Goal: Task Accomplishment & Management: Manage account settings

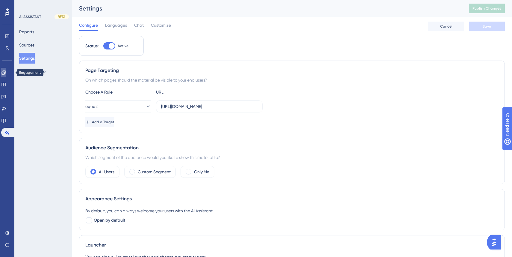
click at [6, 75] on icon at bounding box center [3, 72] width 5 height 5
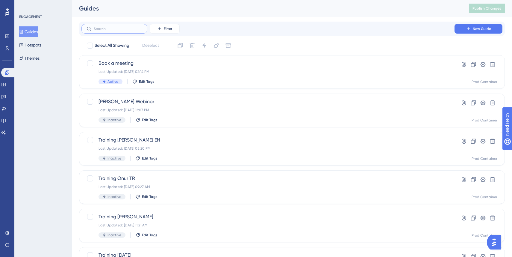
click at [116, 28] on input "text" at bounding box center [118, 29] width 49 height 4
type input "ka"
checkbox input "true"
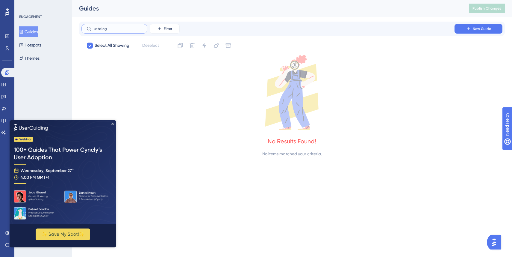
click at [116, 28] on input "katalog" at bounding box center [118, 29] width 49 height 4
type input "ca"
checkbox input "false"
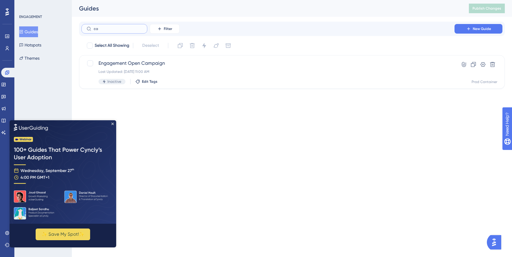
type input "c"
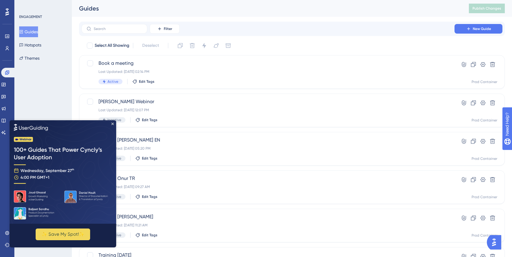
click at [283, 36] on div "Filter New Guide Select All Showing Deselect Book a meeting Last Updated: Sep 0…" at bounding box center [292, 234] width 426 height 424
click at [41, 46] on button "Hotspots" at bounding box center [30, 45] width 22 height 11
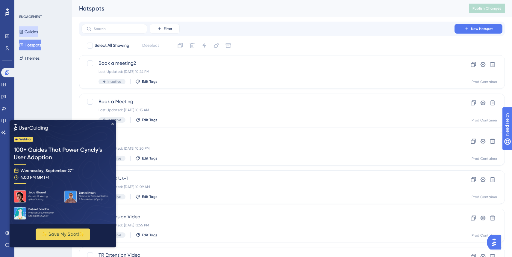
click at [38, 34] on button "Guides" at bounding box center [28, 31] width 19 height 11
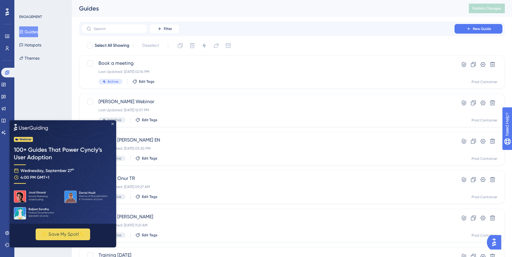
click at [112, 123] on icon "Close Preview" at bounding box center [112, 123] width 2 height 2
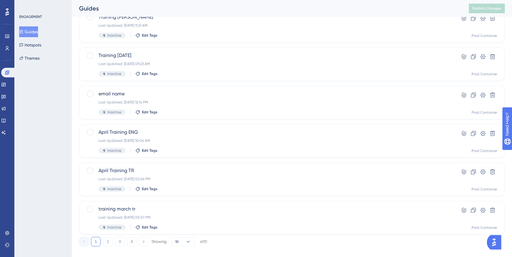
scroll to position [208, 0]
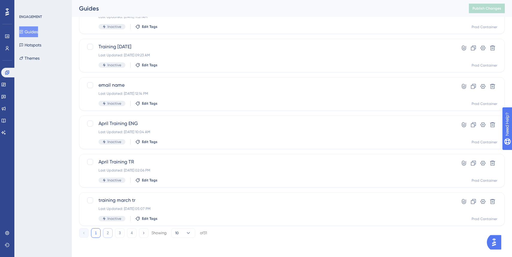
click at [108, 235] on button "2" at bounding box center [108, 233] width 10 height 10
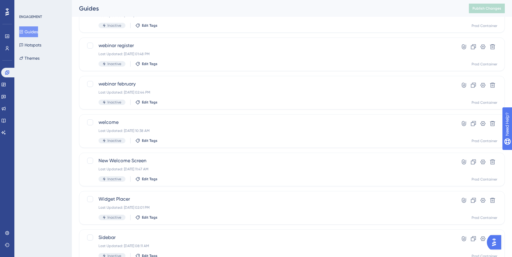
scroll to position [0, 0]
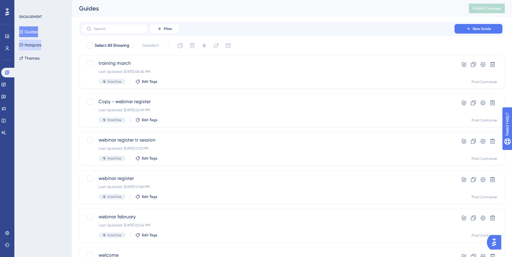
click at [40, 45] on button "Hotspots" at bounding box center [30, 45] width 22 height 11
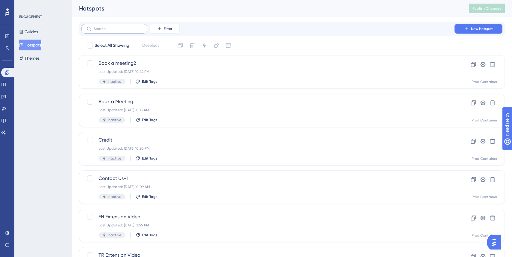
click at [117, 32] on label at bounding box center [114, 29] width 66 height 10
click at [117, 31] on input "text" at bounding box center [118, 29] width 49 height 4
type input "ca"
checkbox input "true"
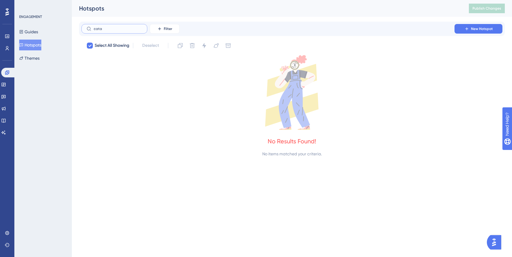
type input "cata"
click at [49, 60] on div "Guides Hotspots Themes" at bounding box center [43, 44] width 49 height 37
click at [34, 32] on button "Guides" at bounding box center [28, 31] width 19 height 11
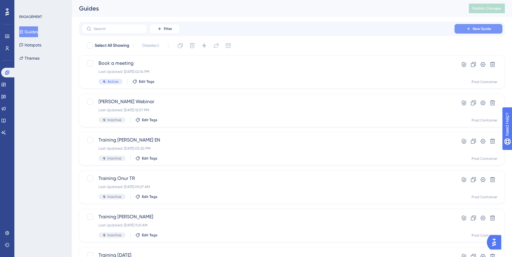
click at [477, 28] on span "New Guide" at bounding box center [482, 28] width 18 height 5
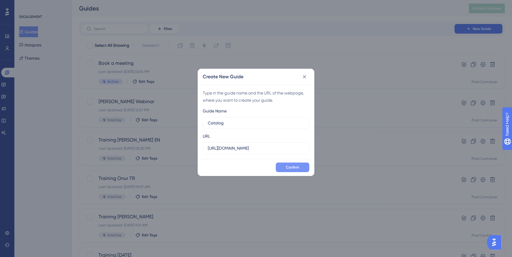
type input "Catalog"
click at [298, 165] on span "Confirm" at bounding box center [292, 167] width 13 height 5
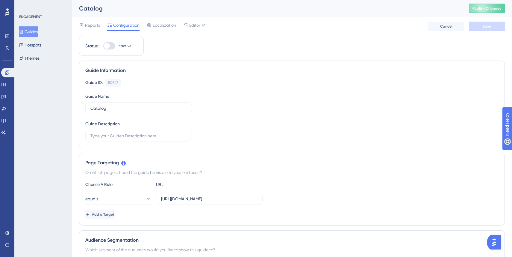
click at [30, 31] on button "Guides" at bounding box center [28, 31] width 19 height 11
click at [35, 44] on button "Hotspots" at bounding box center [30, 45] width 22 height 11
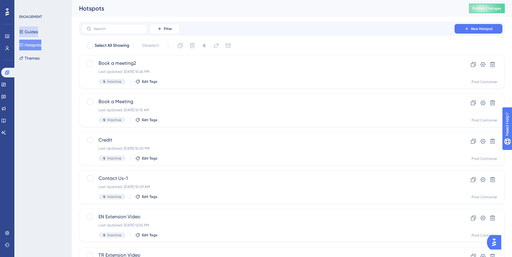
click at [33, 34] on button "Guides" at bounding box center [28, 31] width 19 height 11
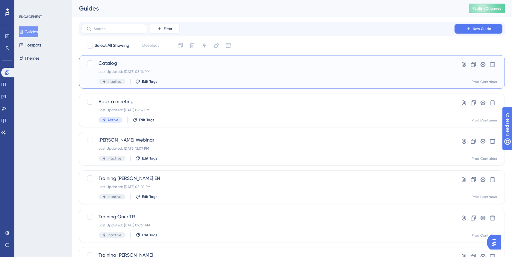
click at [219, 73] on div "Last Updated: Sep 20 2025, 05:14 PM" at bounding box center [268, 71] width 339 height 5
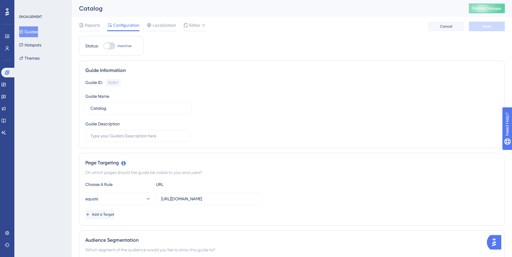
click at [204, 21] on div "Reports Configuration Localization Editor Cancel Save" at bounding box center [292, 26] width 426 height 19
click at [194, 25] on span "Editor" at bounding box center [194, 25] width 11 height 7
click at [27, 28] on button "Guides" at bounding box center [28, 31] width 19 height 11
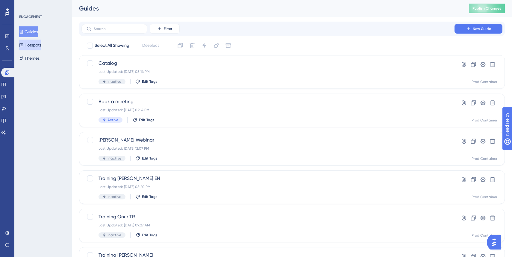
click at [30, 44] on button "Hotspots" at bounding box center [30, 45] width 22 height 11
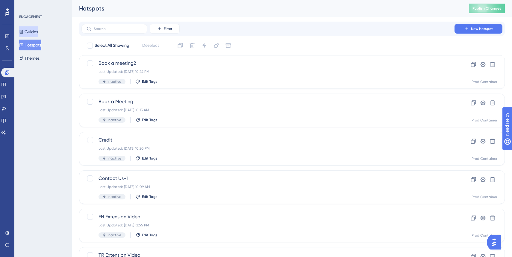
click at [30, 34] on button "Guides" at bounding box center [28, 31] width 19 height 11
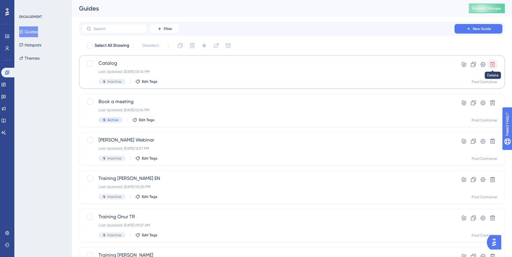
click at [493, 65] on icon at bounding box center [493, 64] width 6 height 6
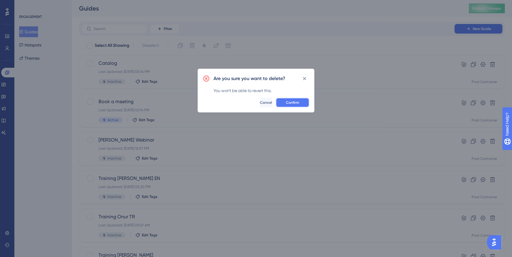
click at [294, 102] on span "Confirm" at bounding box center [292, 102] width 13 height 5
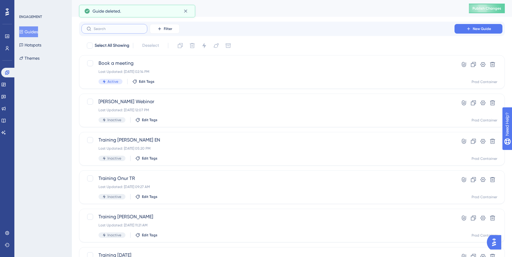
click at [105, 27] on input "text" at bounding box center [118, 29] width 49 height 4
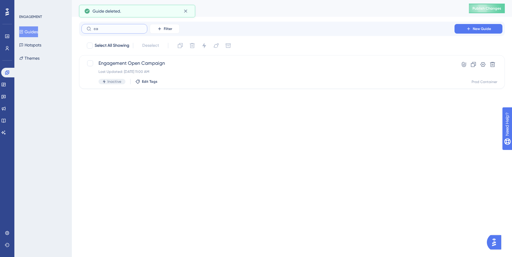
type input "cat"
checkbox input "true"
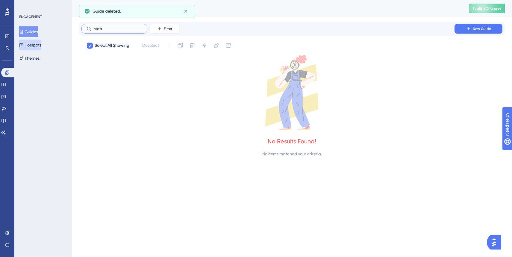
type input "cata"
click at [41, 43] on button "Hotspots" at bounding box center [30, 45] width 22 height 11
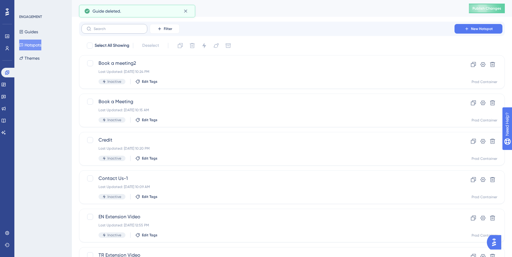
click at [111, 33] on label at bounding box center [114, 29] width 66 height 10
click at [111, 31] on input "text" at bounding box center [118, 29] width 49 height 4
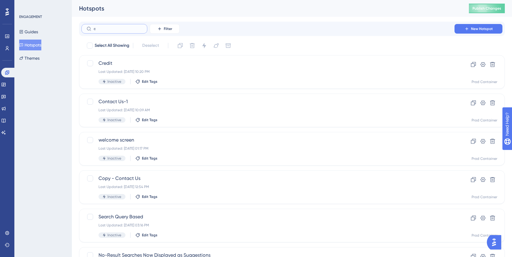
type input "ca"
checkbox input "true"
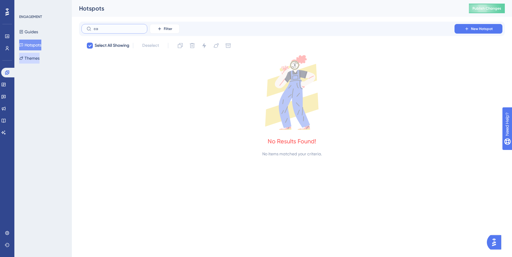
type input "ca"
click at [34, 57] on button "Themes" at bounding box center [29, 58] width 20 height 11
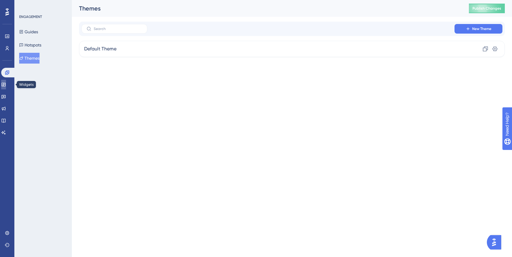
click at [6, 84] on icon at bounding box center [3, 84] width 5 height 5
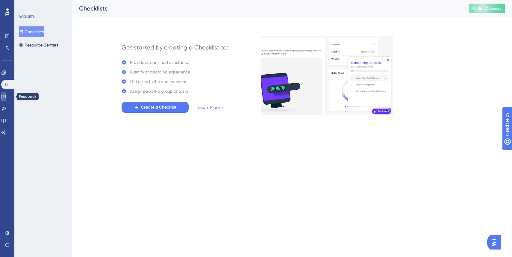
click at [6, 95] on icon at bounding box center [3, 97] width 4 height 4
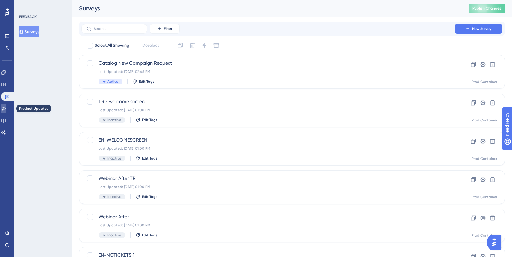
click at [6, 107] on icon at bounding box center [4, 109] width 4 height 4
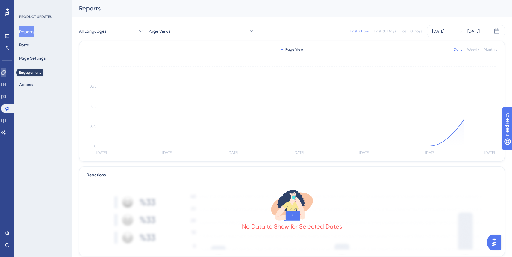
click at [6, 75] on icon at bounding box center [3, 72] width 5 height 5
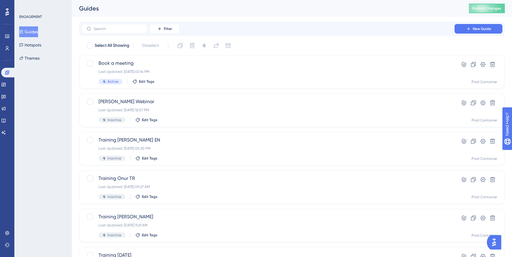
click at [469, 35] on div "Filter New Guide" at bounding box center [292, 29] width 426 height 14
click at [469, 30] on icon at bounding box center [469, 28] width 5 height 5
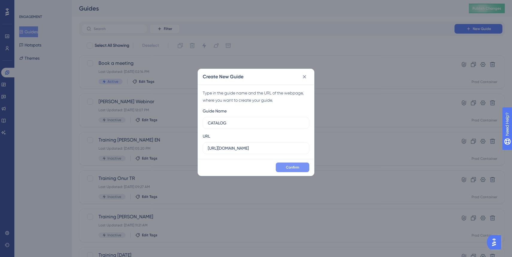
type input "CATALOG"
click at [289, 166] on span "Confirm" at bounding box center [292, 167] width 13 height 5
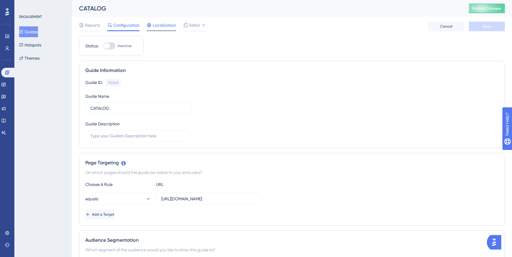
click at [170, 28] on span "Localization" at bounding box center [164, 25] width 23 height 7
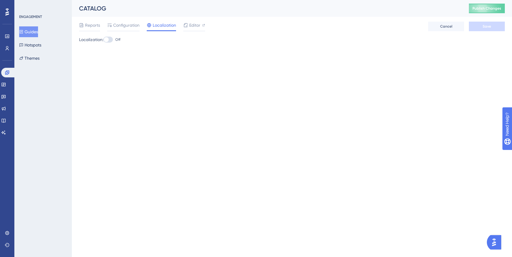
click at [111, 39] on div at bounding box center [108, 40] width 10 height 6
click at [103, 40] on input "Off" at bounding box center [103, 40] width 0 height 0
checkbox input "true"
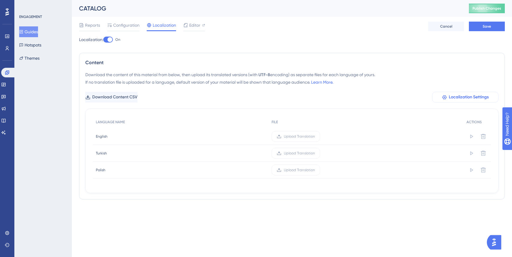
click at [478, 96] on span "Localization Settings" at bounding box center [469, 96] width 40 height 7
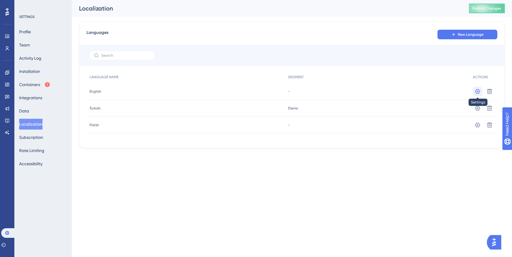
click at [476, 92] on icon at bounding box center [477, 91] width 5 height 5
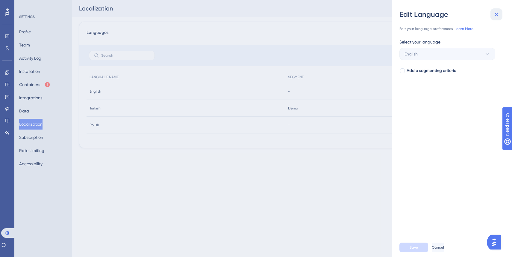
click at [496, 14] on icon at bounding box center [497, 15] width 4 height 4
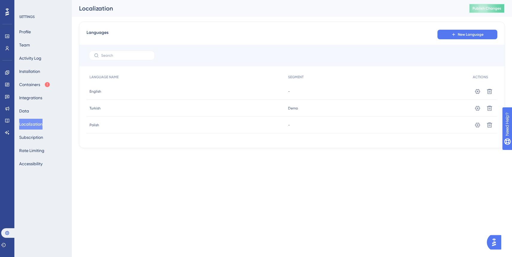
click at [482, 6] on span "Publish Changes" at bounding box center [487, 8] width 29 height 5
click at [8, 74] on icon at bounding box center [7, 72] width 4 height 4
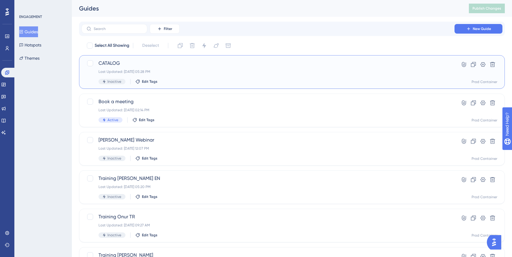
click at [208, 79] on div "Inactive Edit Tags" at bounding box center [268, 81] width 339 height 5
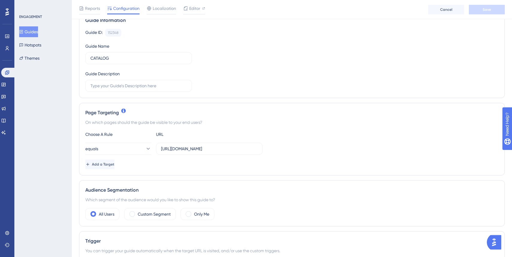
scroll to position [54, 0]
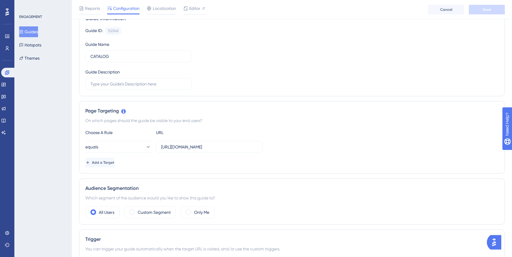
click at [263, 146] on div "equals https://panel.segmentify.com/admin/alerts" at bounding box center [291, 147] width 413 height 12
drag, startPoint x: 221, startPoint y: 148, endPoint x: 268, endPoint y: 148, distance: 47.6
click at [267, 148] on div "equals https://panel.segmentify.com/admin/alerts" at bounding box center [291, 147] width 413 height 12
type input "https://panel.segmentify.com/"
click at [484, 14] on button "Save" at bounding box center [487, 10] width 36 height 10
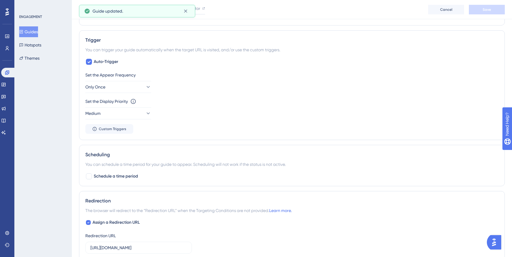
scroll to position [254, 0]
click at [123, 90] on button "Only Once" at bounding box center [118, 86] width 66 height 12
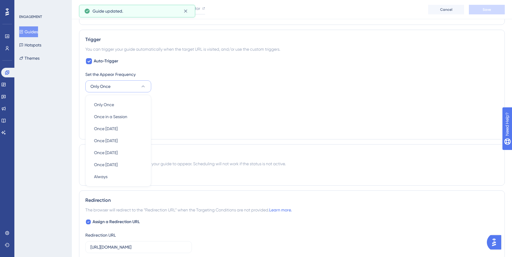
scroll to position [265, 0]
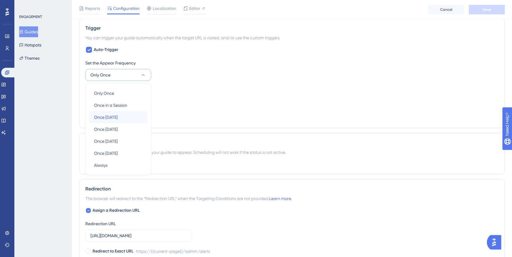
click at [120, 116] on div "Once in 1 day Once in 1 day" at bounding box center [118, 117] width 49 height 12
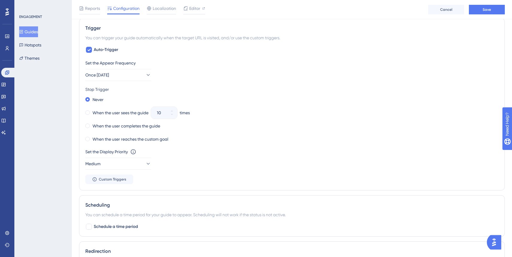
click at [181, 93] on div "Stop Trigger" at bounding box center [291, 89] width 413 height 7
click at [88, 111] on span at bounding box center [87, 112] width 4 height 4
click at [92, 111] on input "radio" at bounding box center [92, 111] width 0 height 0
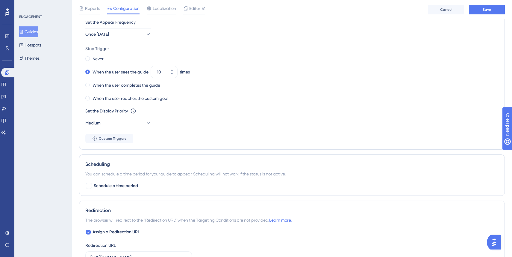
scroll to position [309, 0]
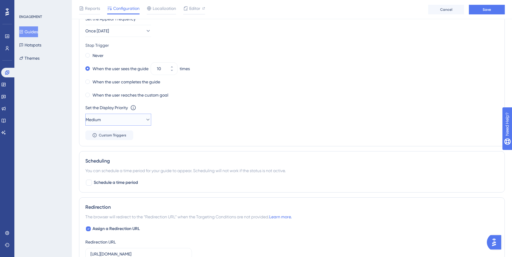
click at [147, 123] on button "Medium" at bounding box center [118, 120] width 66 height 12
click at [117, 173] on div "Highest Highest" at bounding box center [118, 174] width 49 height 12
click at [200, 123] on div "Set the Display Priority This option will set the display priority between auto…" at bounding box center [291, 115] width 413 height 22
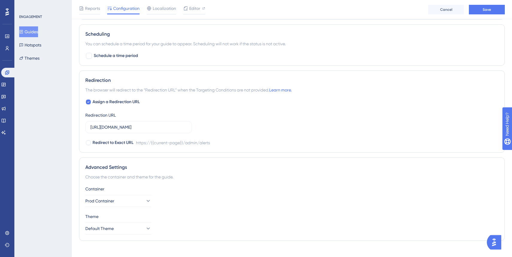
scroll to position [437, 0]
click at [183, 122] on label "https://panel.segmentify.com/admin/alerts" at bounding box center [138, 126] width 107 height 12
click at [183, 123] on input "https://panel.segmentify.com/admin/alerts" at bounding box center [138, 126] width 96 height 7
click at [183, 122] on label "https://panel.segmentify.com/admin/alerts" at bounding box center [138, 126] width 107 height 12
click at [183, 123] on input "https://panel.segmentify.com/admin/alerts" at bounding box center [138, 126] width 96 height 7
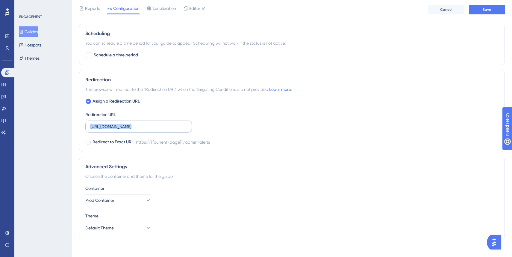
click at [183, 122] on label "https://panel.segmentify.com/admin/alerts" at bounding box center [138, 126] width 107 height 12
click at [183, 123] on input "https://panel.segmentify.com/admin/alerts" at bounding box center [138, 126] width 96 height 7
click at [157, 129] on input "https://panel.segmentify.com/admin/alerts" at bounding box center [138, 126] width 96 height 7
drag, startPoint x: 152, startPoint y: 126, endPoint x: 197, endPoint y: 132, distance: 46.1
click at [197, 133] on div "Assign a Redirection URL Redirection URL https://panel.segmentify.com/admin/ale…" at bounding box center [291, 122] width 413 height 48
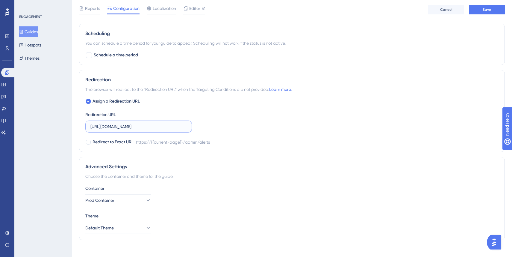
drag, startPoint x: 148, startPoint y: 126, endPoint x: 201, endPoint y: 130, distance: 52.9
click at [201, 131] on div "Assign a Redirection URL Redirection URL https://panel.segmentify.com/admin/ale…" at bounding box center [291, 122] width 413 height 48
type input "https://panel.segmentify.com/catalog"
click at [335, 125] on div "Assign a Redirection URL Redirection URL https://panel.segmentify.com/catalog R…" at bounding box center [291, 122] width 413 height 48
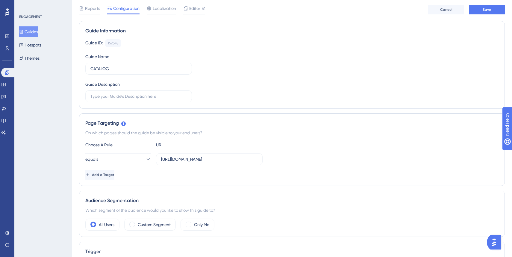
scroll to position [0, 0]
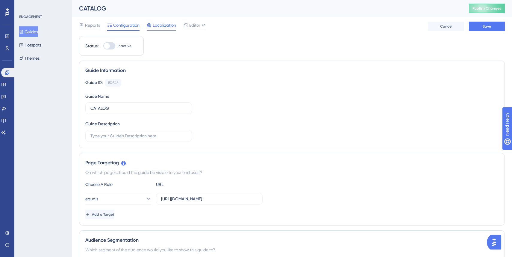
click at [163, 27] on span "Localization" at bounding box center [164, 25] width 23 height 7
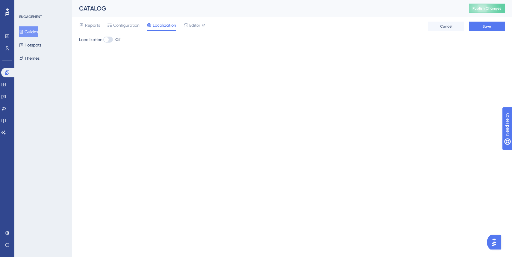
click at [111, 41] on div at bounding box center [108, 40] width 10 height 6
click at [103, 40] on input "Off" at bounding box center [103, 40] width 0 height 0
checkbox input "true"
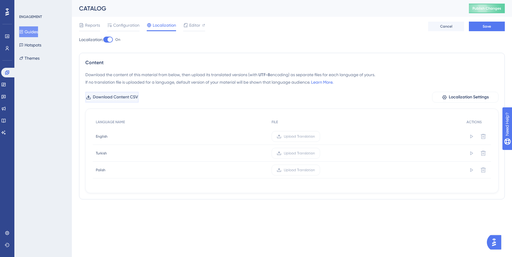
click at [125, 101] on button "Download Content CSV" at bounding box center [111, 97] width 53 height 11
click at [484, 26] on span "Save" at bounding box center [487, 26] width 8 height 5
click at [299, 135] on span "Upload Translation" at bounding box center [299, 136] width 31 height 5
click at [315, 136] on input "Upload Translation" at bounding box center [315, 136] width 0 height 0
click at [135, 96] on span "Download Content CSV" at bounding box center [114, 96] width 45 height 7
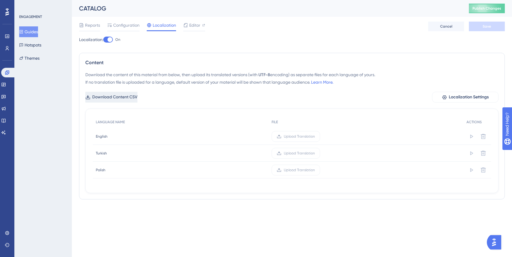
click at [133, 97] on span "Download Content CSV" at bounding box center [114, 96] width 45 height 7
click at [301, 137] on span "Upload Translation" at bounding box center [299, 136] width 31 height 5
click at [315, 136] on input "Upload Translation" at bounding box center [315, 136] width 0 height 0
click at [484, 137] on icon at bounding box center [484, 136] width 6 height 6
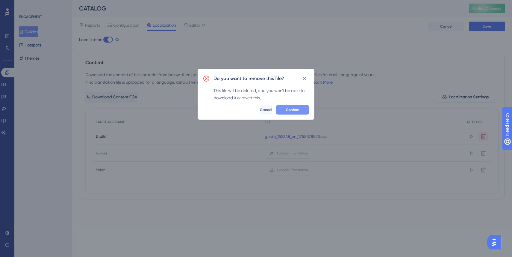
click at [298, 108] on span "Confirm" at bounding box center [292, 109] width 13 height 5
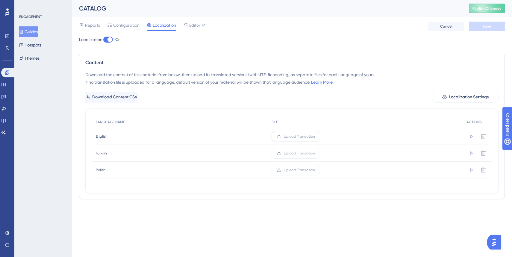
click at [294, 136] on span "Upload Translation" at bounding box center [299, 136] width 31 height 5
click at [315, 136] on input "Upload Translation" at bounding box center [315, 136] width 0 height 0
click at [304, 151] on span "Upload Translation" at bounding box center [292, 153] width 31 height 5
click at [308, 153] on input "Upload Translation" at bounding box center [308, 153] width 0 height 0
click at [291, 169] on span "Upload Translation" at bounding box center [292, 169] width 31 height 5
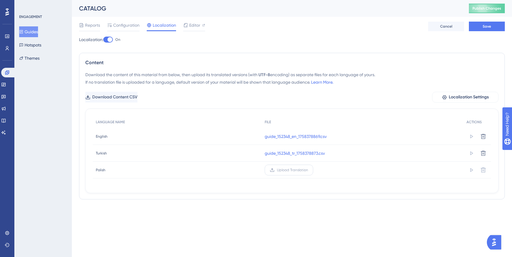
click at [308, 170] on input "Upload Translation" at bounding box center [308, 170] width 0 height 0
click at [488, 27] on span "Save" at bounding box center [487, 26] width 8 height 5
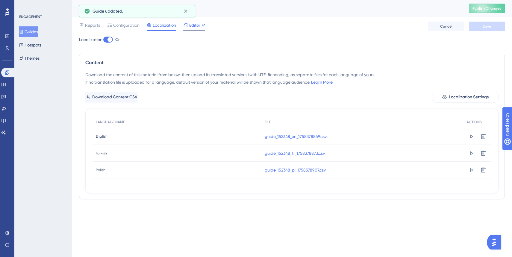
click at [197, 27] on span "Editor" at bounding box center [194, 25] width 11 height 7
click at [126, 25] on span "Configuration" at bounding box center [126, 25] width 26 height 7
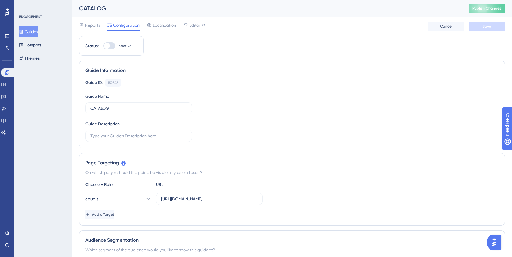
click at [112, 47] on div at bounding box center [109, 45] width 12 height 7
click at [103, 46] on input "Inactive" at bounding box center [103, 46] width 0 height 0
checkbox input "true"
click at [495, 25] on button "Save" at bounding box center [487, 27] width 36 height 10
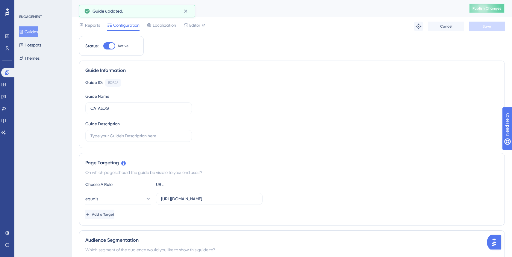
click at [488, 10] on span "Publish Changes" at bounding box center [487, 8] width 29 height 5
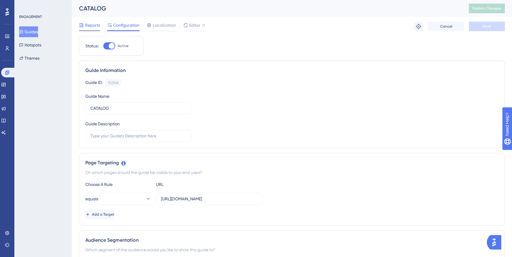
click at [89, 26] on span "Reports" at bounding box center [92, 25] width 15 height 7
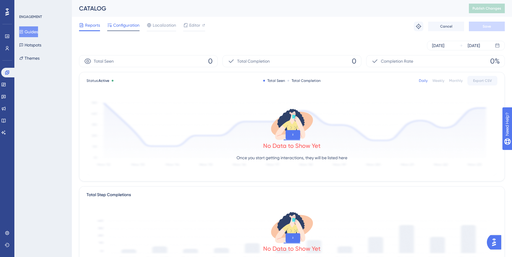
click at [126, 26] on span "Configuration" at bounding box center [126, 25] width 26 height 7
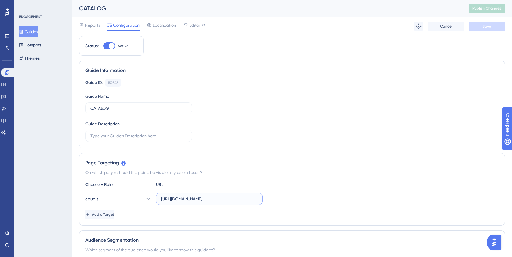
click at [235, 199] on input "https://panel.segmentify.com/" at bounding box center [209, 198] width 96 height 7
click at [97, 25] on span "Reports" at bounding box center [92, 25] width 15 height 7
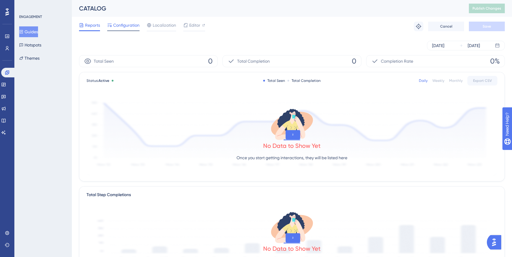
click at [126, 24] on span "Configuration" at bounding box center [126, 25] width 26 height 7
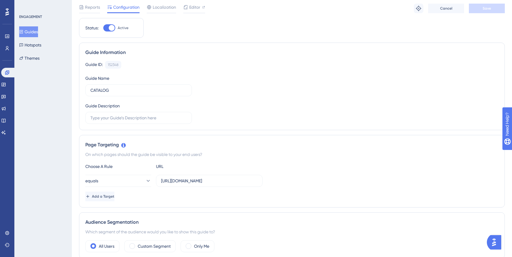
scroll to position [19, 0]
click at [34, 31] on button "Guides" at bounding box center [28, 31] width 19 height 11
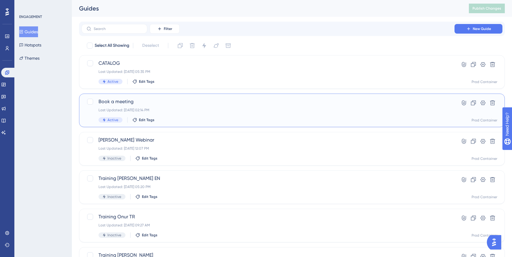
click at [180, 100] on span "Book a meeting" at bounding box center [268, 101] width 339 height 7
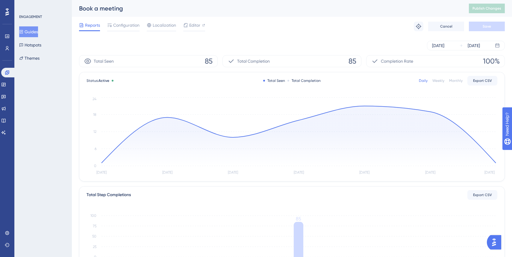
click at [123, 21] on div "Reports Configuration Localization Editor Troubleshoot Cancel Save" at bounding box center [292, 26] width 426 height 19
click at [127, 28] on span "Configuration" at bounding box center [126, 25] width 26 height 7
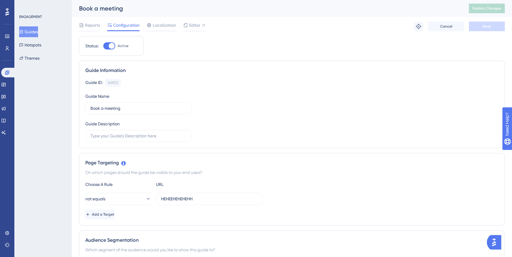
click at [113, 44] on div at bounding box center [112, 46] width 6 height 6
click at [103, 46] on input "Active" at bounding box center [103, 46] width 0 height 0
checkbox input "false"
click at [481, 27] on button "Save" at bounding box center [487, 27] width 36 height 10
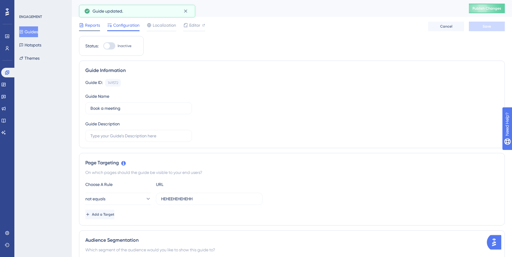
click at [85, 24] on span "Reports" at bounding box center [92, 25] width 15 height 7
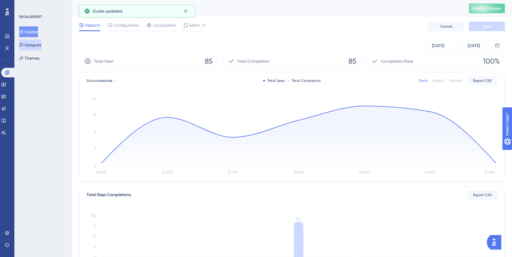
click at [38, 46] on button "Hotspots" at bounding box center [30, 45] width 22 height 11
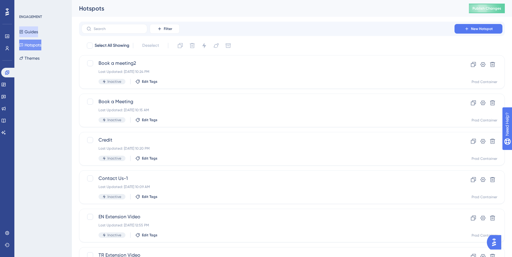
click at [36, 35] on button "Guides" at bounding box center [28, 31] width 19 height 11
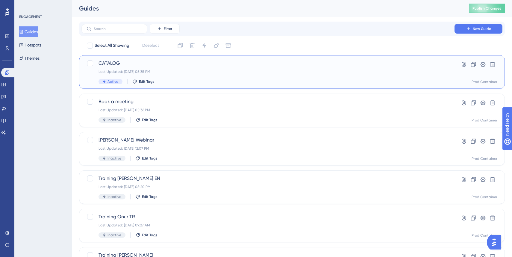
click at [234, 79] on div "Active Edit Tags" at bounding box center [268, 81] width 339 height 5
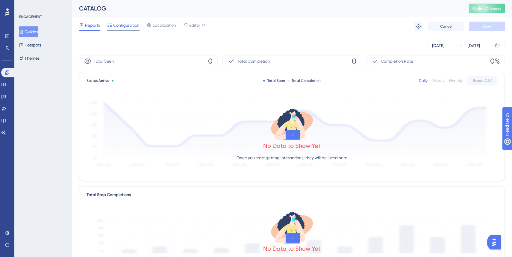
click at [123, 22] on span "Configuration" at bounding box center [126, 25] width 26 height 7
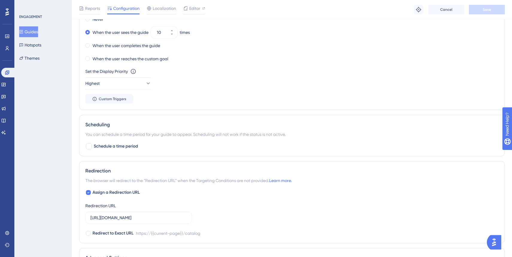
scroll to position [291, 0]
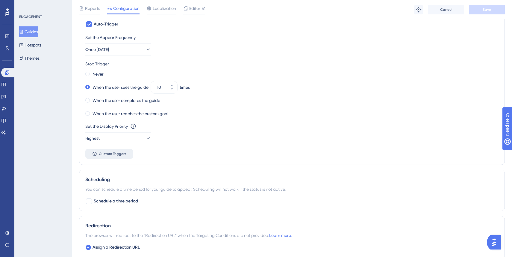
click at [122, 154] on span "Custom Triggers" at bounding box center [113, 153] width 28 height 5
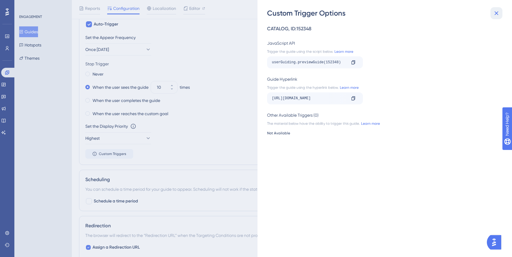
click at [497, 12] on icon at bounding box center [497, 13] width 4 height 4
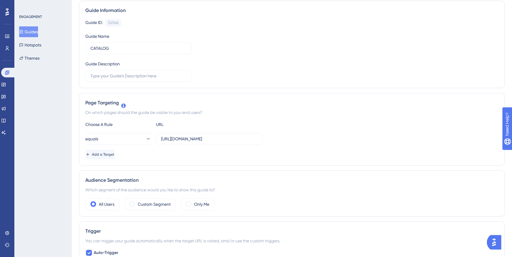
scroll to position [0, 0]
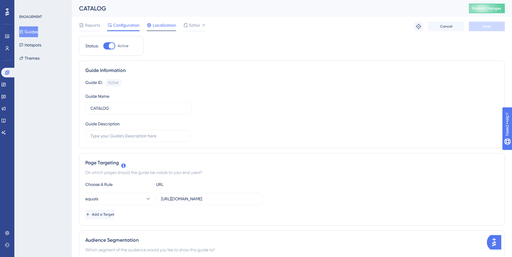
click at [151, 25] on icon at bounding box center [149, 25] width 5 height 5
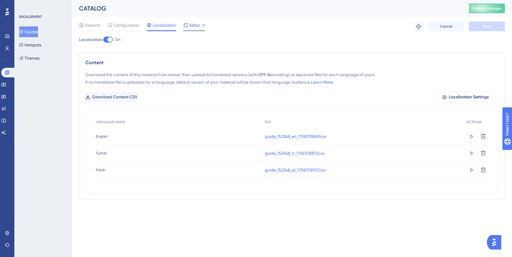
click at [197, 23] on span "Editor" at bounding box center [194, 25] width 11 height 7
click at [500, 10] on span "Publish Changes" at bounding box center [487, 8] width 29 height 5
click at [189, 29] on div "Editor" at bounding box center [194, 27] width 22 height 10
click at [93, 24] on span "Reports" at bounding box center [92, 25] width 15 height 7
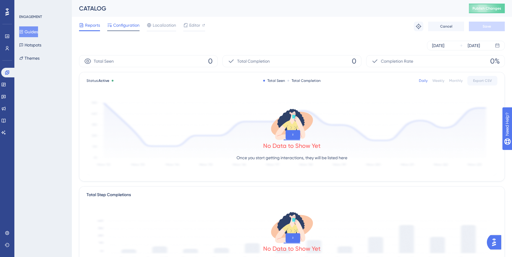
click at [130, 24] on span "Configuration" at bounding box center [126, 25] width 26 height 7
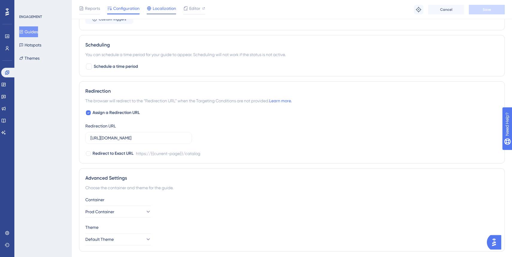
scroll to position [425, 0]
click at [162, 8] on span "Localization" at bounding box center [164, 8] width 23 height 7
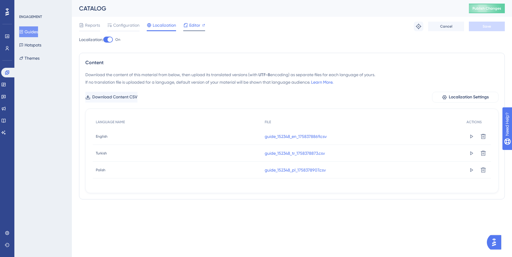
click at [195, 25] on span "Editor" at bounding box center [194, 25] width 11 height 7
click at [489, 9] on span "Publish Changes" at bounding box center [487, 8] width 29 height 5
click at [111, 41] on div at bounding box center [110, 39] width 5 height 5
click at [103, 40] on input "On" at bounding box center [103, 40] width 0 height 0
checkbox input "true"
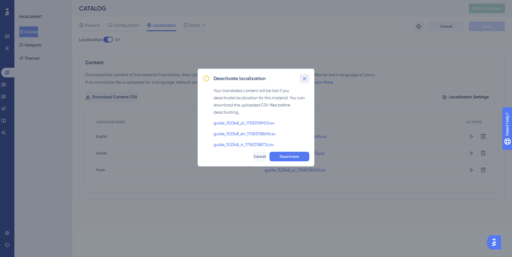
click at [305, 79] on icon at bounding box center [304, 78] width 3 height 3
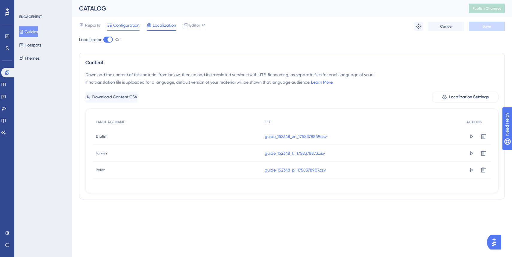
click at [124, 24] on span "Configuration" at bounding box center [126, 25] width 26 height 7
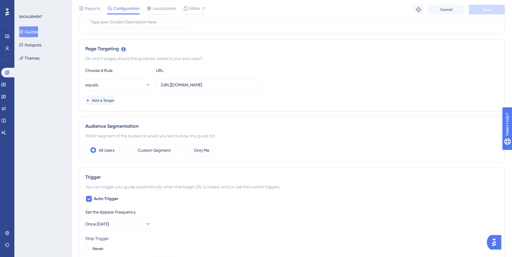
scroll to position [117, 0]
click at [127, 83] on button "equals" at bounding box center [118, 84] width 66 height 12
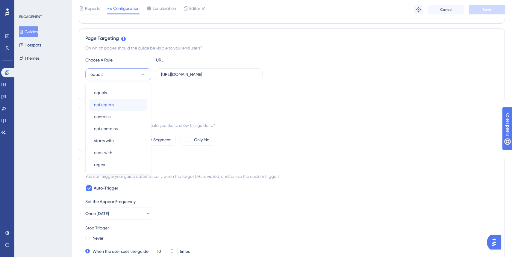
click at [112, 103] on span "not equals" at bounding box center [104, 104] width 20 height 7
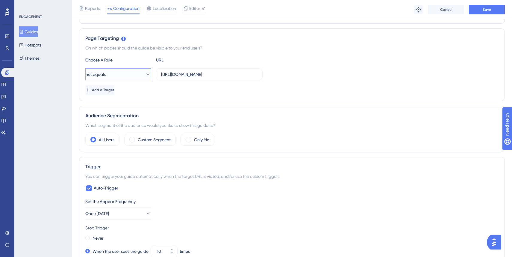
click at [125, 74] on button "not equals" at bounding box center [118, 74] width 66 height 12
click at [196, 71] on input "https://panel.segmentify.com/" at bounding box center [209, 74] width 96 height 7
type input "hehehehehhe"
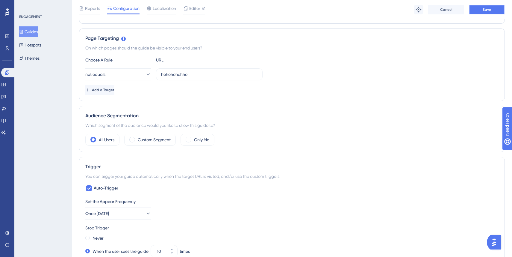
click at [490, 6] on button "Save" at bounding box center [487, 10] width 36 height 10
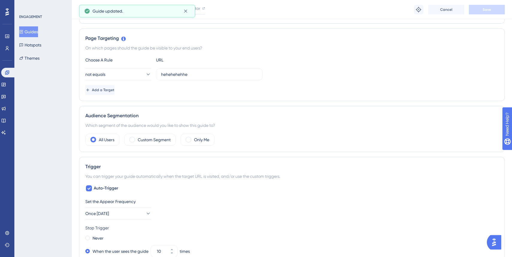
scroll to position [0, 0]
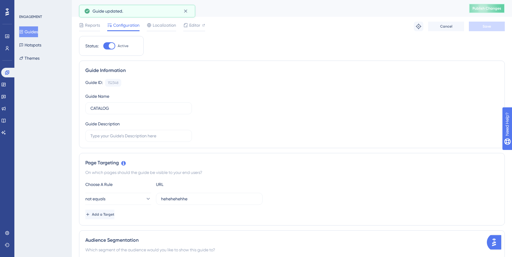
click at [486, 9] on button "Publish Changes" at bounding box center [487, 9] width 36 height 10
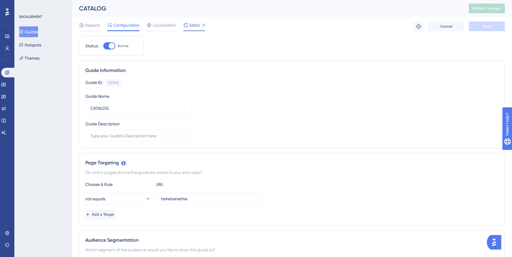
click at [199, 24] on span "Editor" at bounding box center [194, 25] width 11 height 7
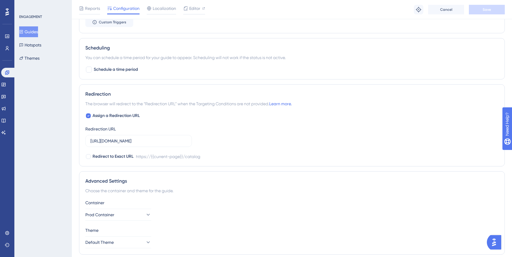
scroll to position [444, 0]
